Goal: Information Seeking & Learning: Check status

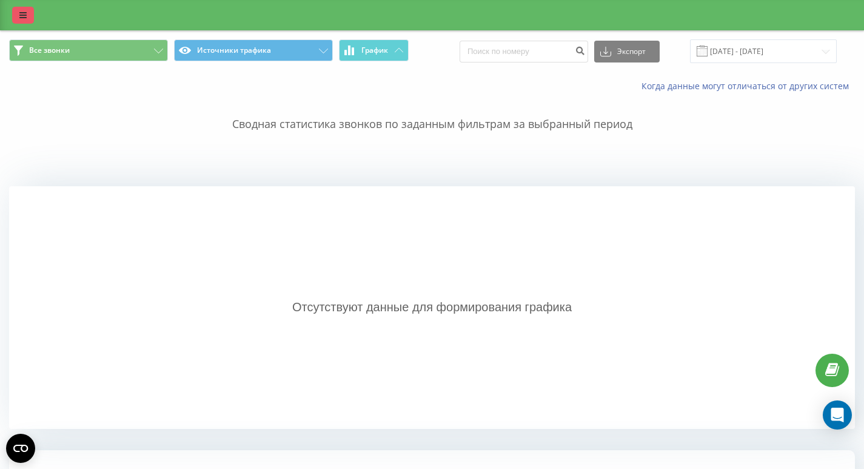
click at [24, 23] on link at bounding box center [23, 15] width 22 height 17
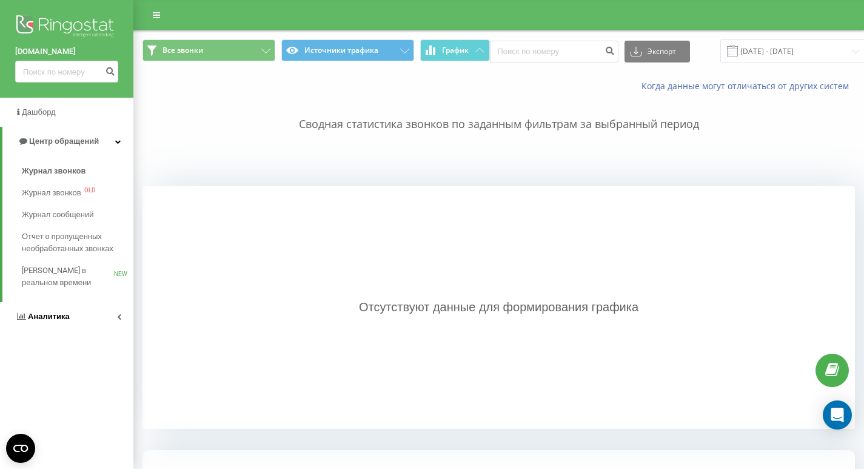
click at [73, 318] on link "Аналитика" at bounding box center [66, 316] width 133 height 29
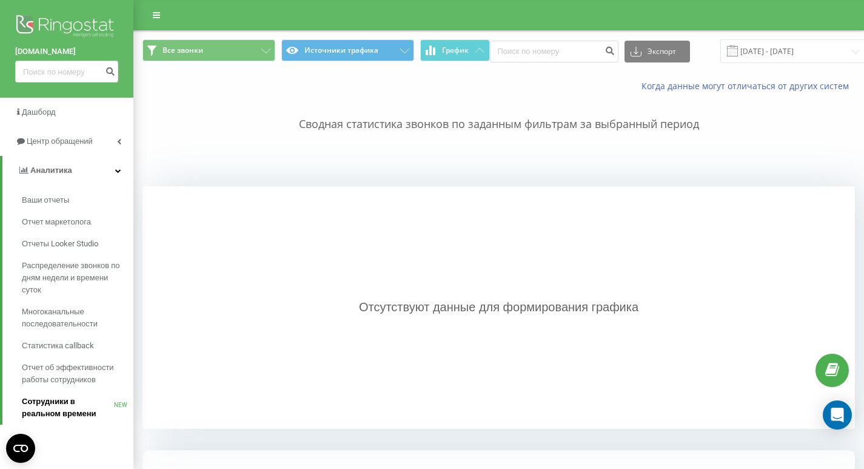
click at [76, 401] on span "Сотрудники в реальном времени" at bounding box center [68, 407] width 92 height 24
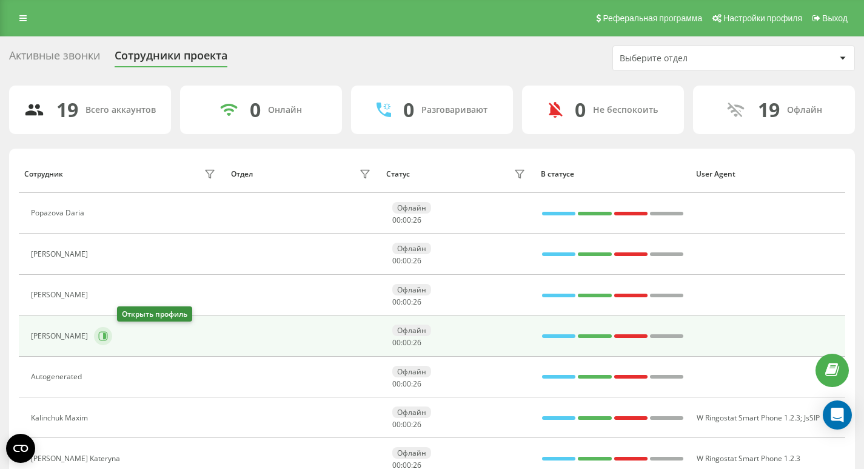
click at [108, 337] on icon at bounding box center [103, 336] width 10 height 10
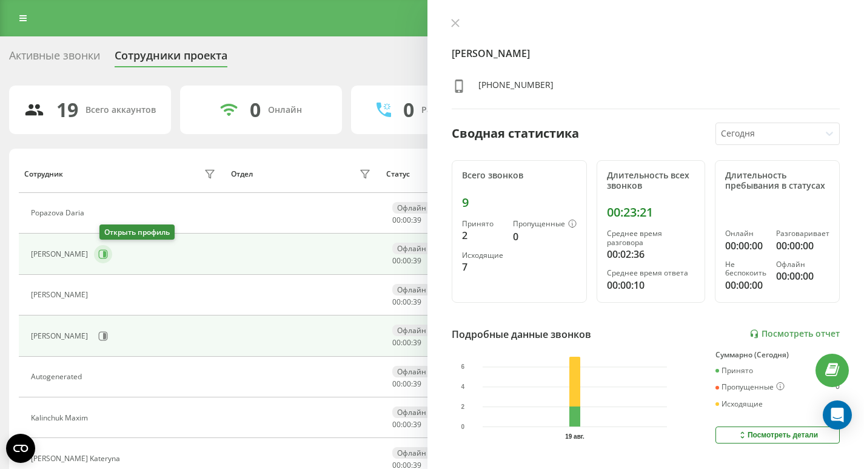
click at [105, 254] on icon at bounding box center [103, 254] width 10 height 10
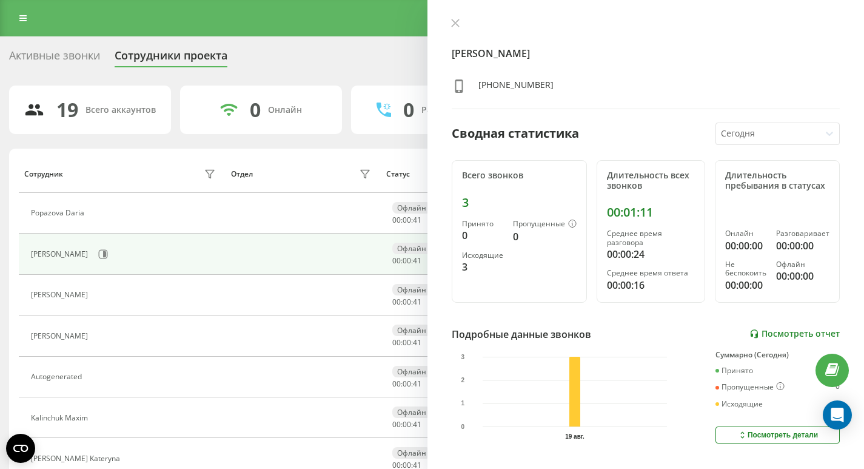
click at [782, 338] on link "Посмотреть отчет" at bounding box center [795, 334] width 90 height 10
